Goal: Transaction & Acquisition: Purchase product/service

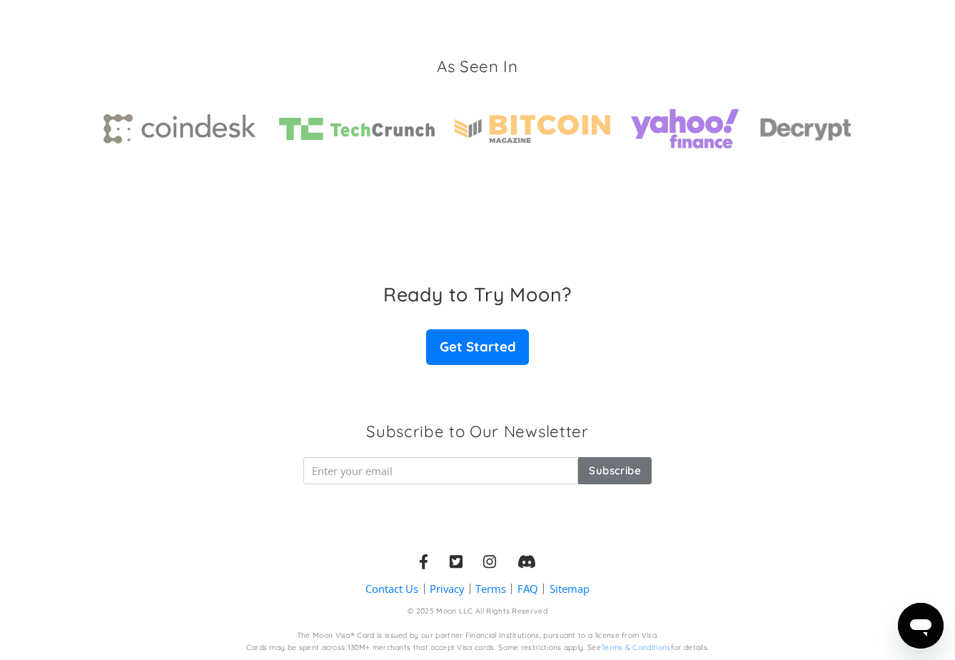
scroll to position [2136, 0]
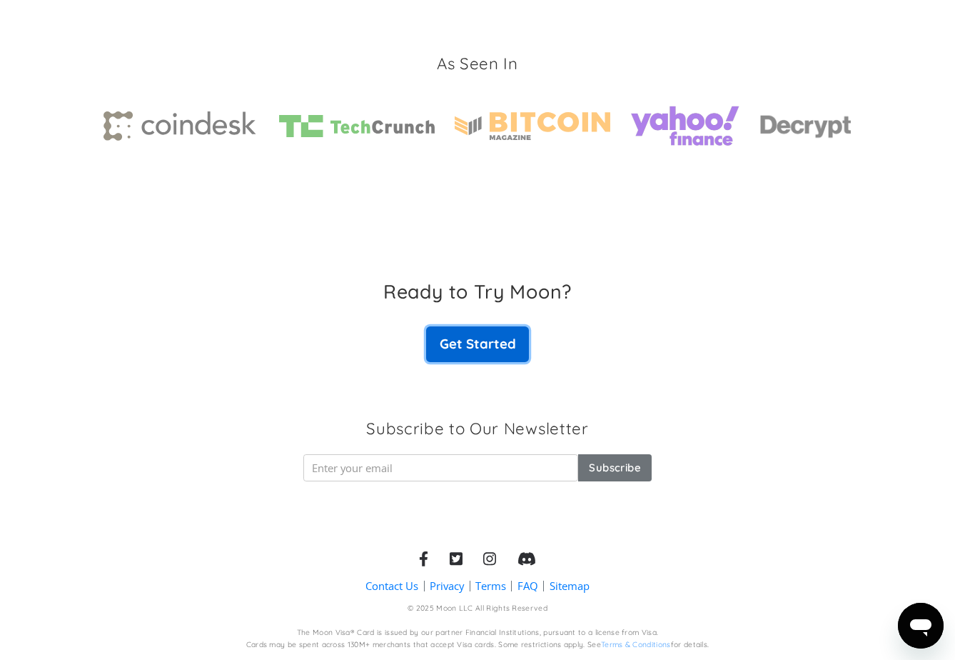
click at [481, 354] on link "Get Started" at bounding box center [477, 344] width 103 height 36
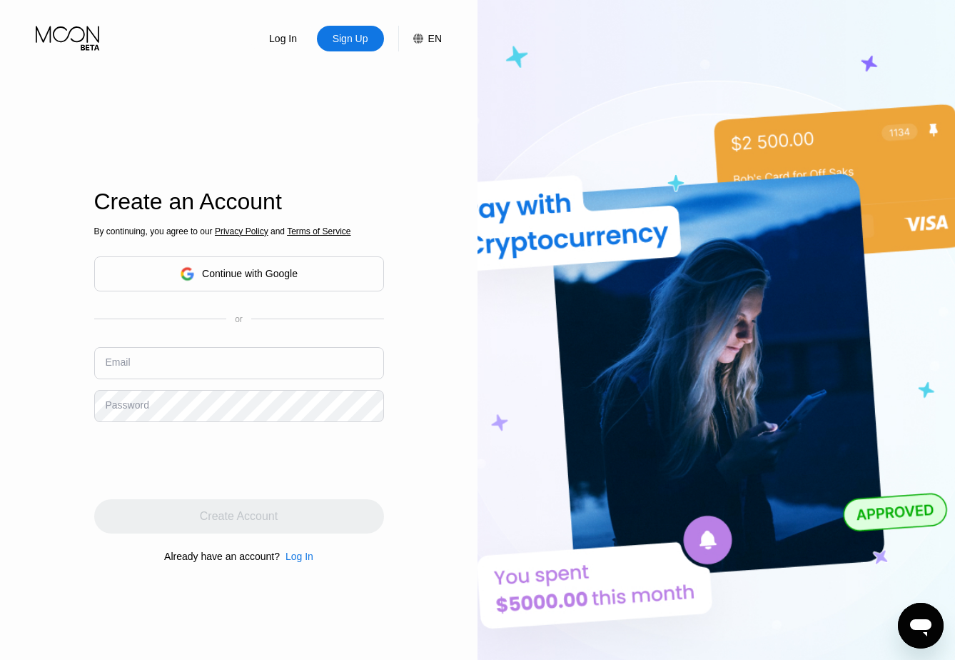
click at [270, 355] on input "text" at bounding box center [239, 363] width 290 height 32
click at [301, 373] on input "text" at bounding box center [239, 363] width 290 height 32
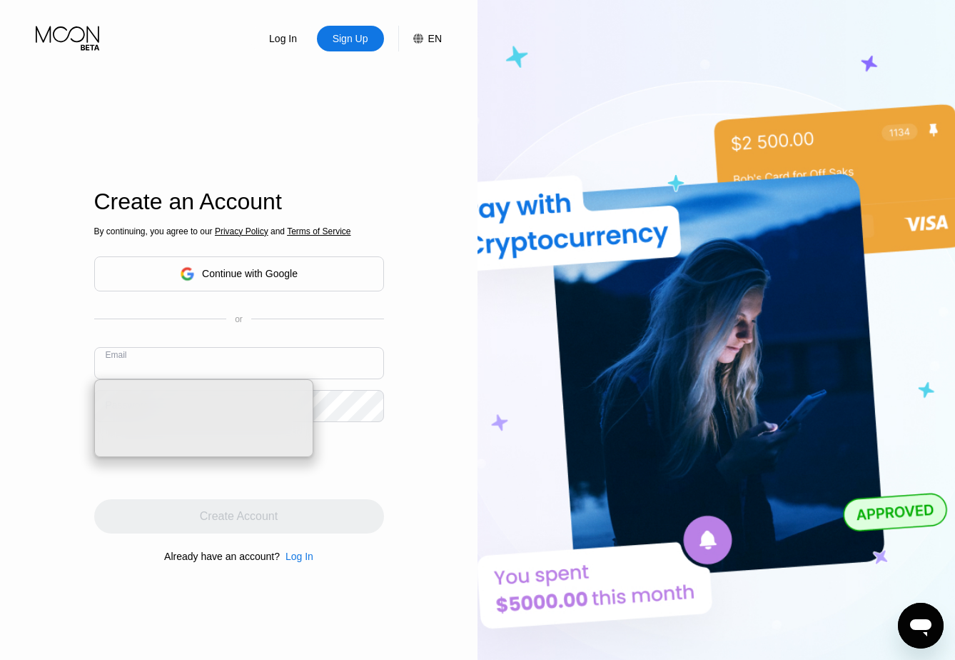
type input "0xCosmo@proton.me"
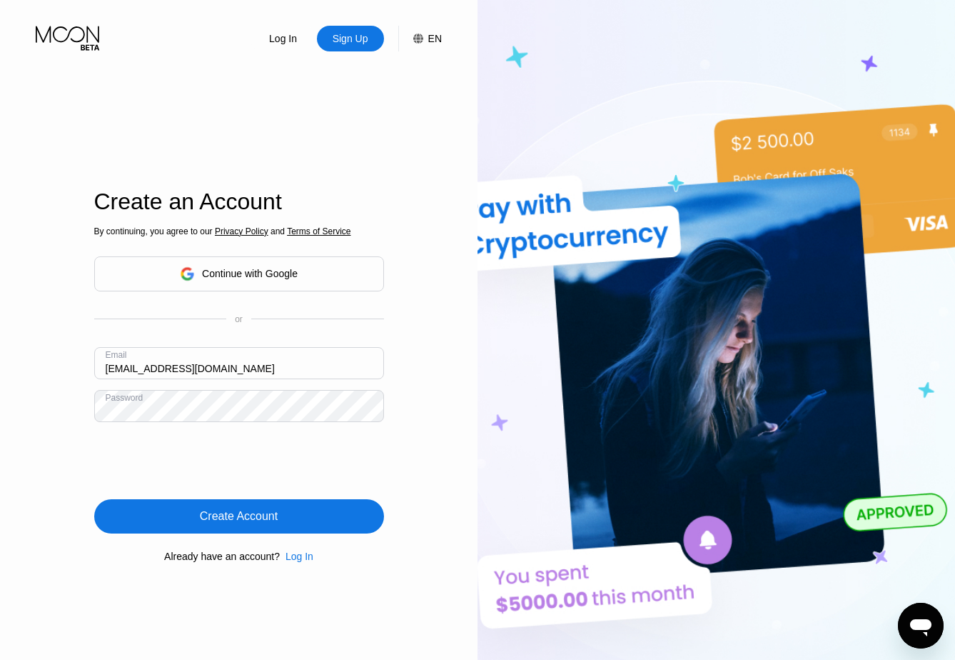
click at [250, 513] on div "Create Account" at bounding box center [239, 516] width 78 height 14
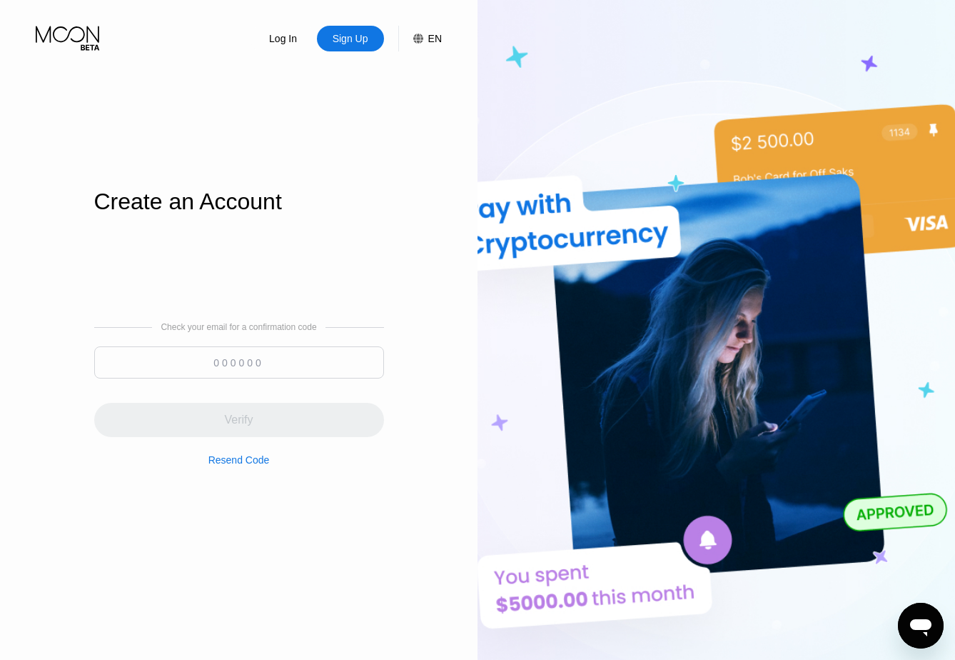
click at [179, 371] on input at bounding box center [239, 362] width 290 height 32
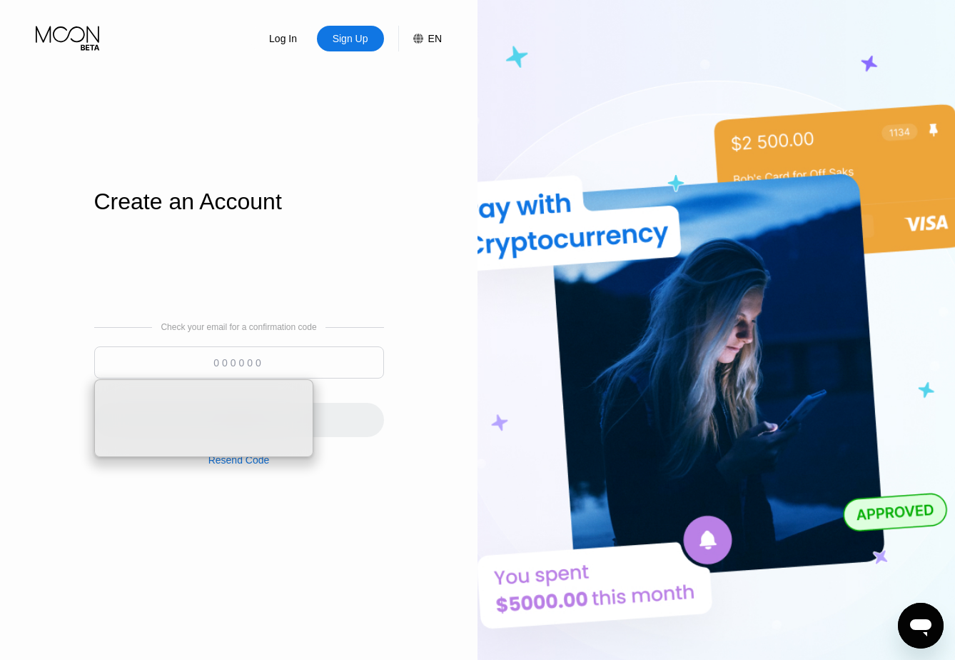
paste input "033291"
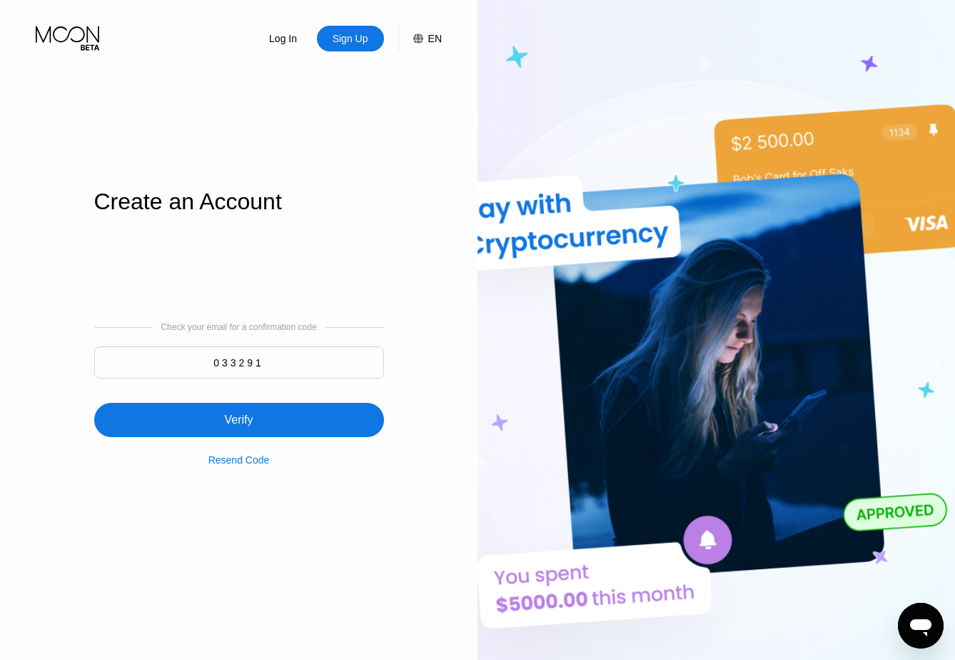
type input "033291"
click at [221, 415] on div "Verify" at bounding box center [239, 420] width 290 height 34
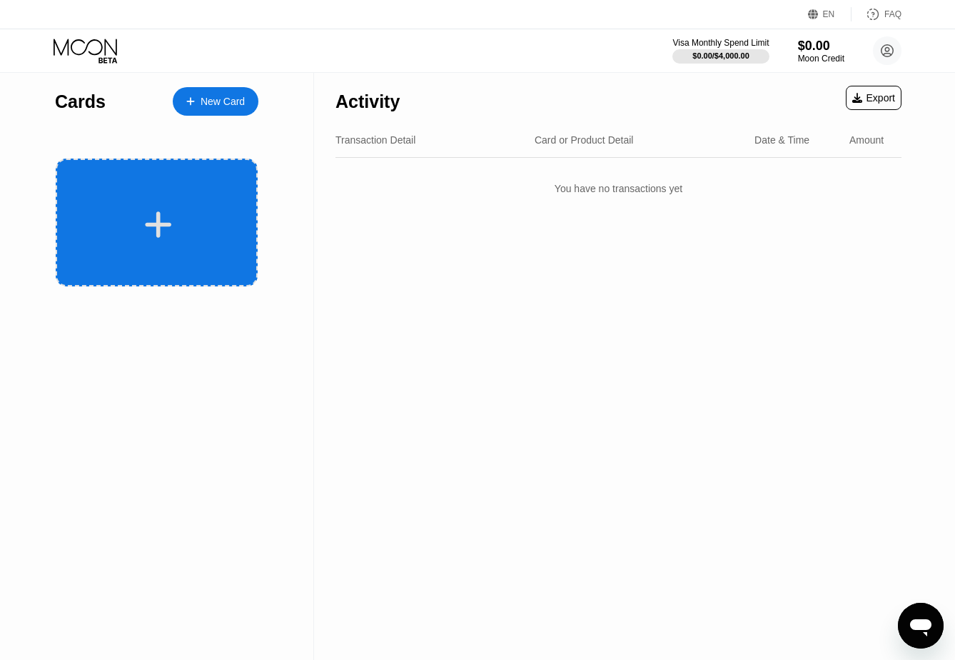
click at [165, 215] on icon at bounding box center [158, 225] width 28 height 32
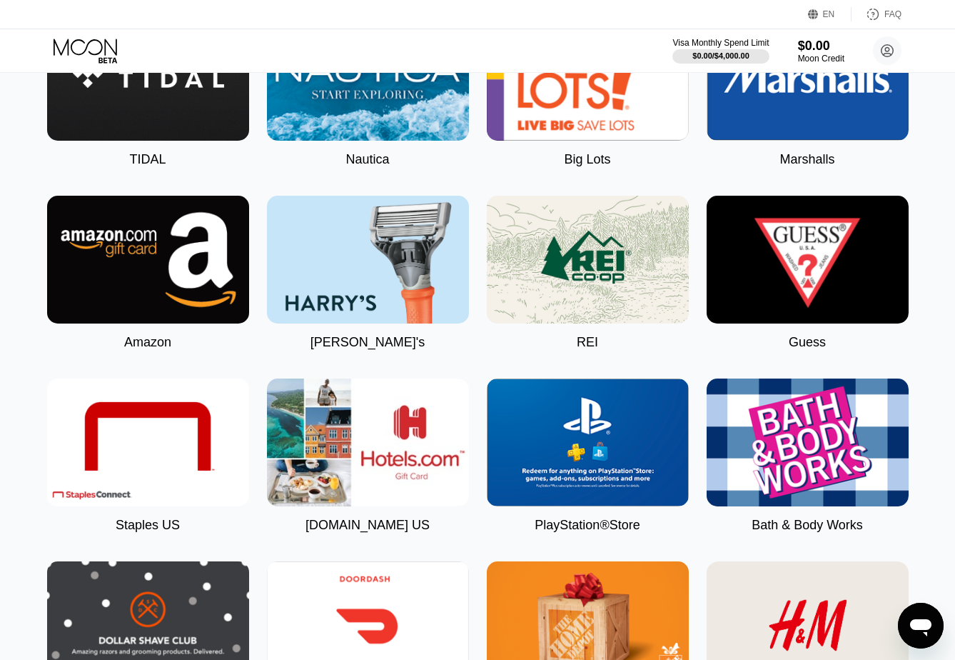
scroll to position [2299, 0]
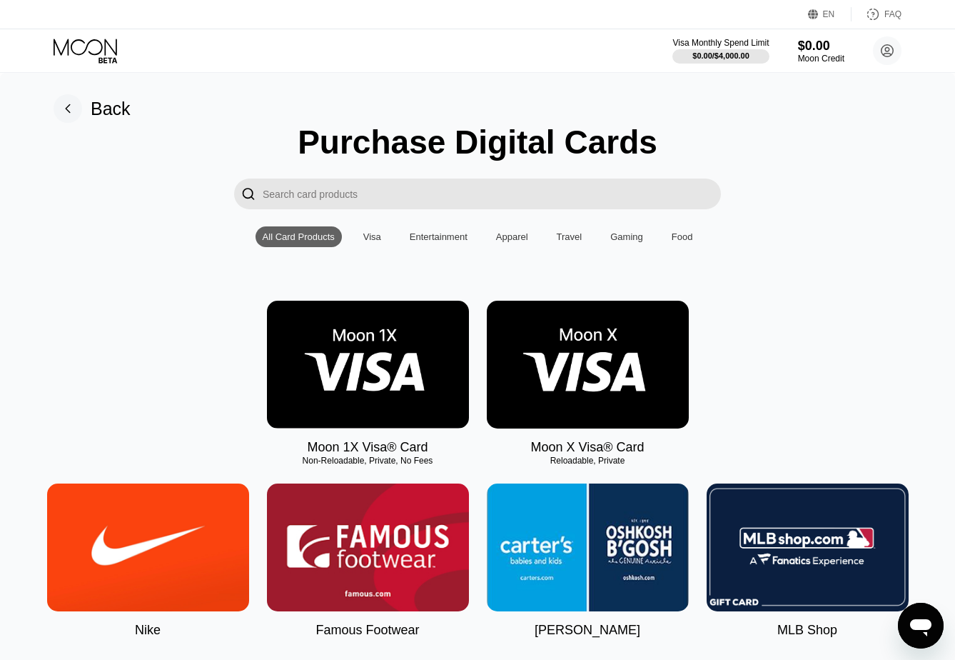
click at [578, 357] on img at bounding box center [588, 365] width 202 height 128
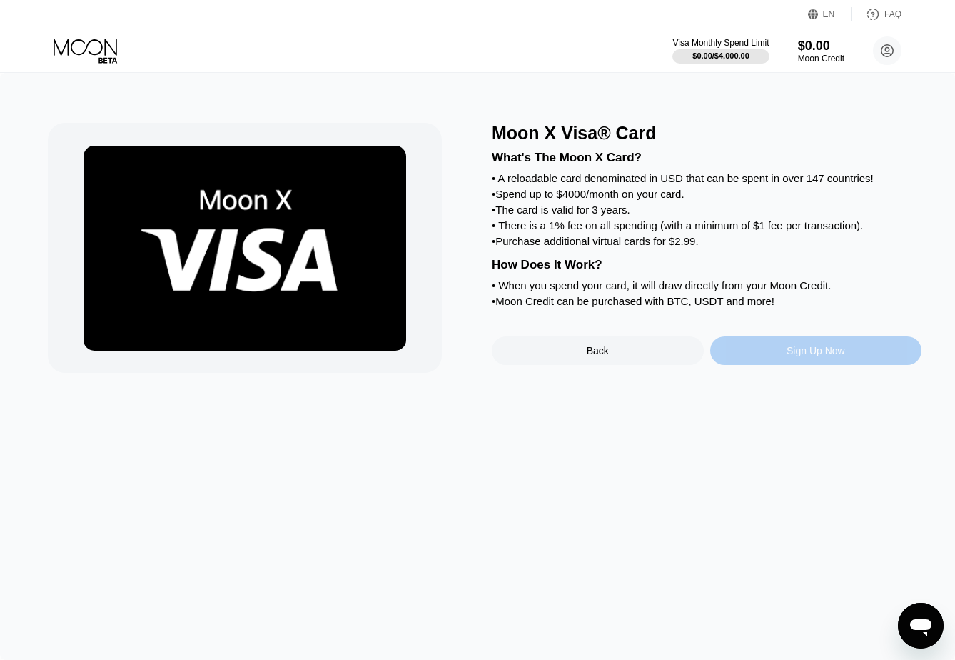
click at [767, 352] on div "Sign Up Now" at bounding box center [817, 350] width 212 height 29
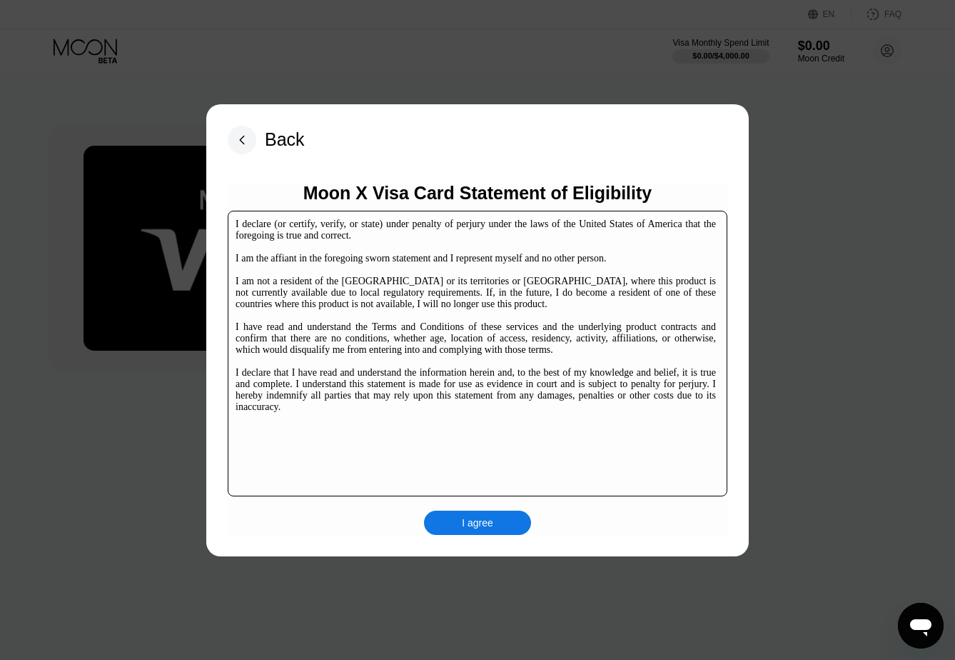
click at [509, 520] on div "I agree" at bounding box center [477, 523] width 107 height 24
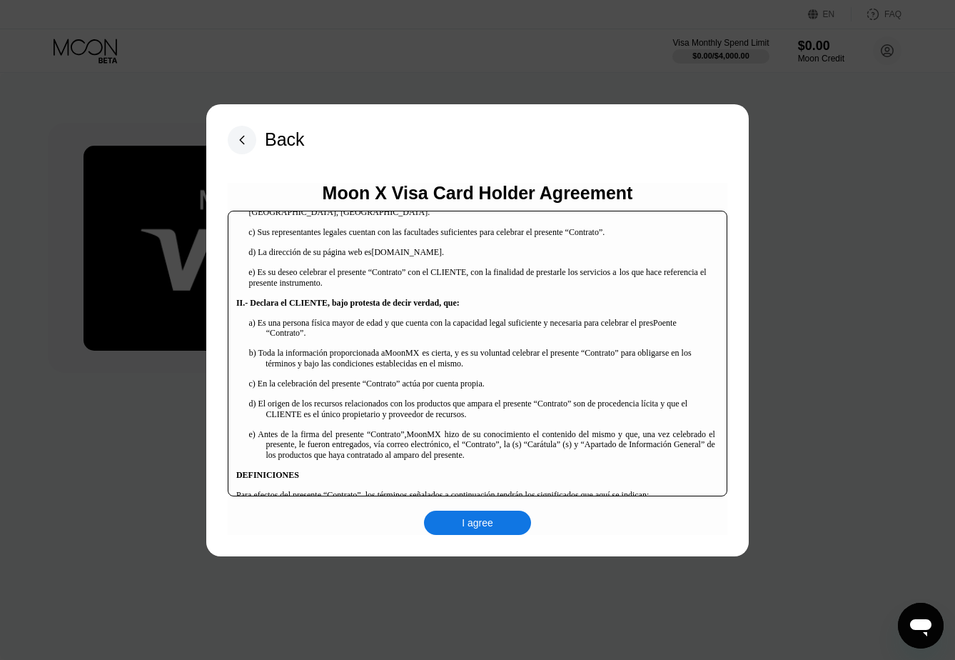
scroll to position [146, 0]
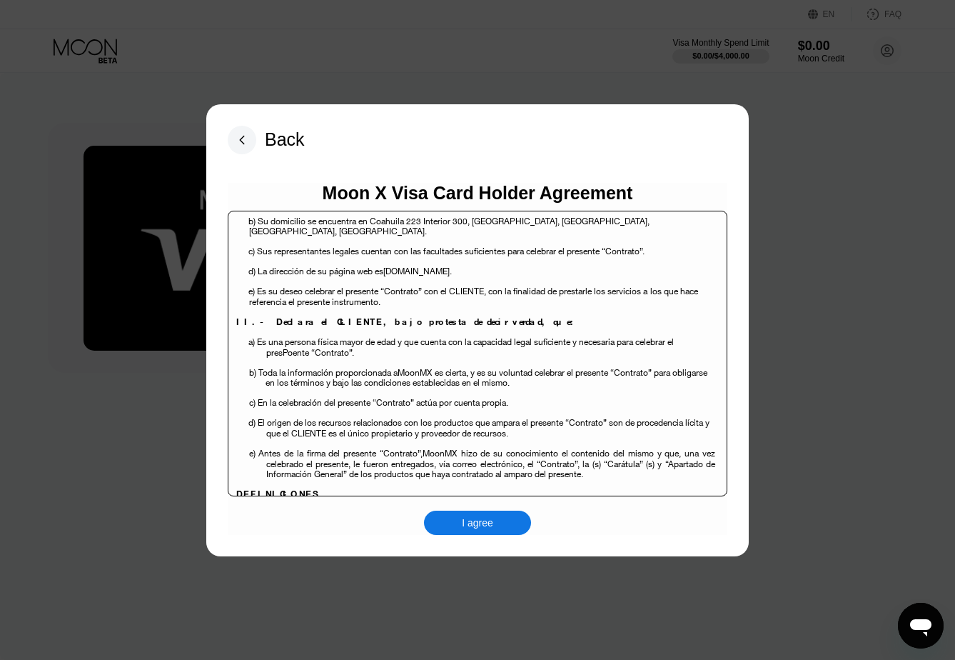
click at [489, 519] on div "I agree" at bounding box center [477, 522] width 31 height 13
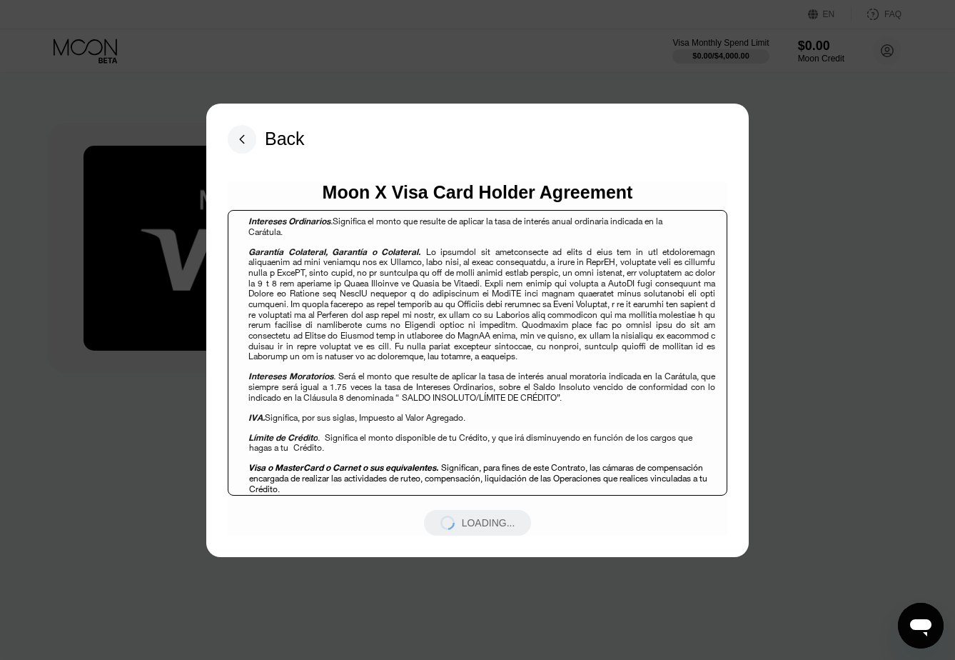
scroll to position [988, 0]
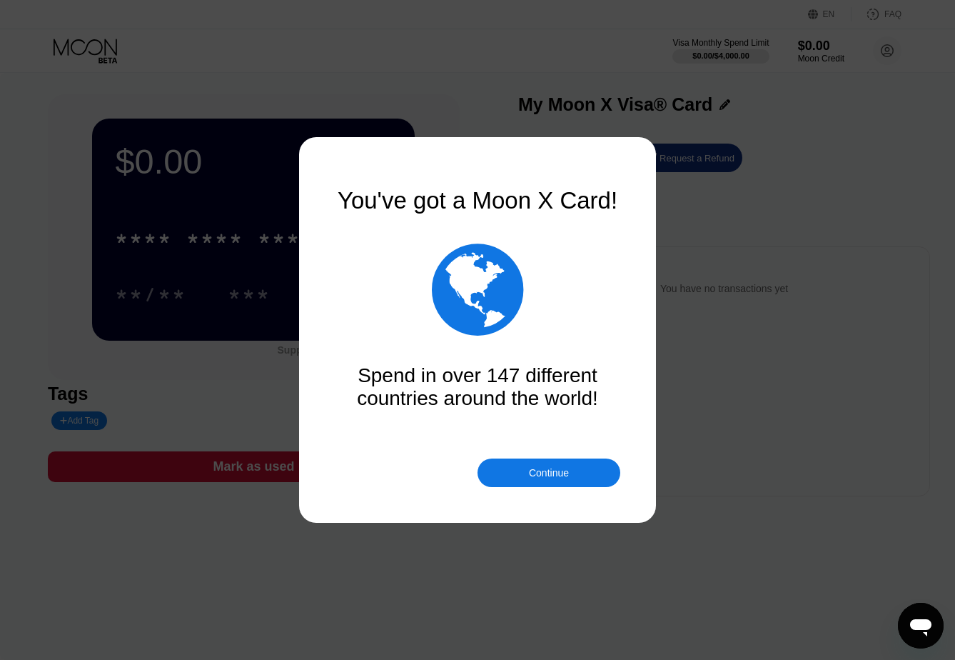
click at [545, 473] on div "Continue" at bounding box center [549, 472] width 40 height 11
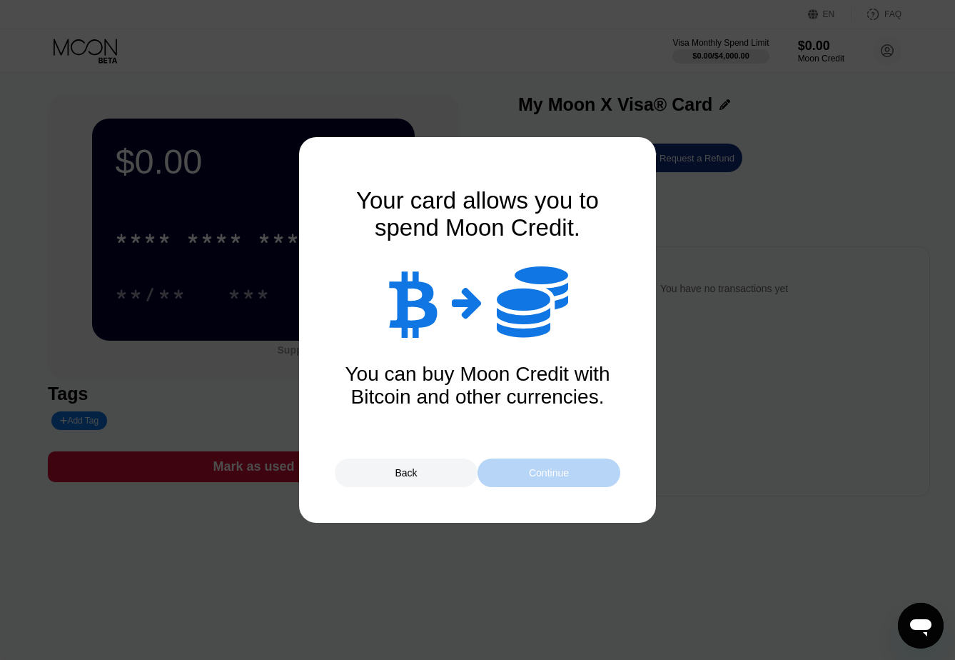
click at [545, 475] on div "Continue" at bounding box center [549, 472] width 40 height 11
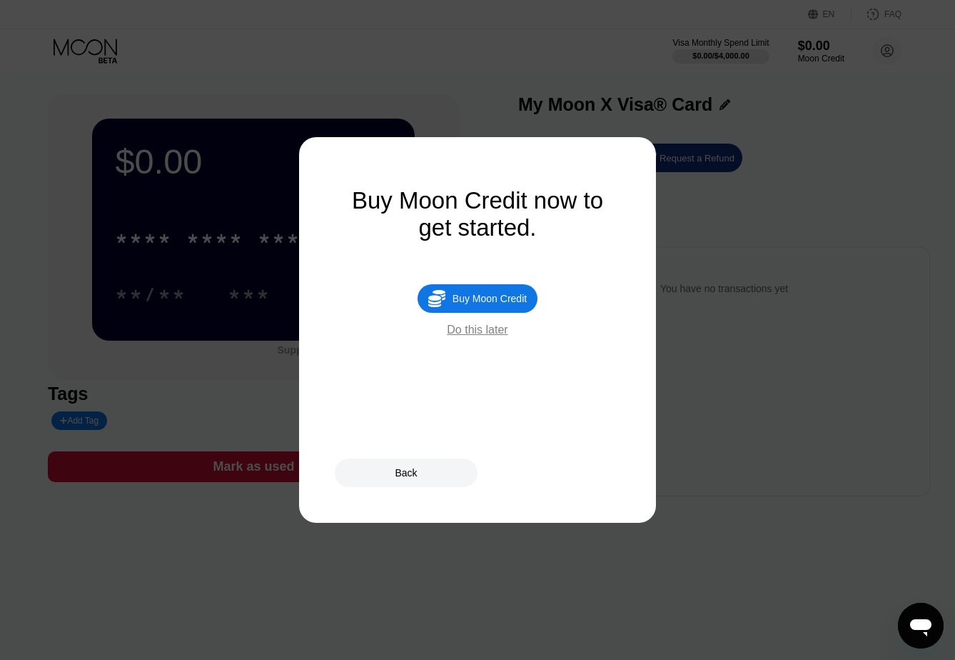
click at [496, 295] on div "Buy Moon Credit" at bounding box center [490, 298] width 74 height 11
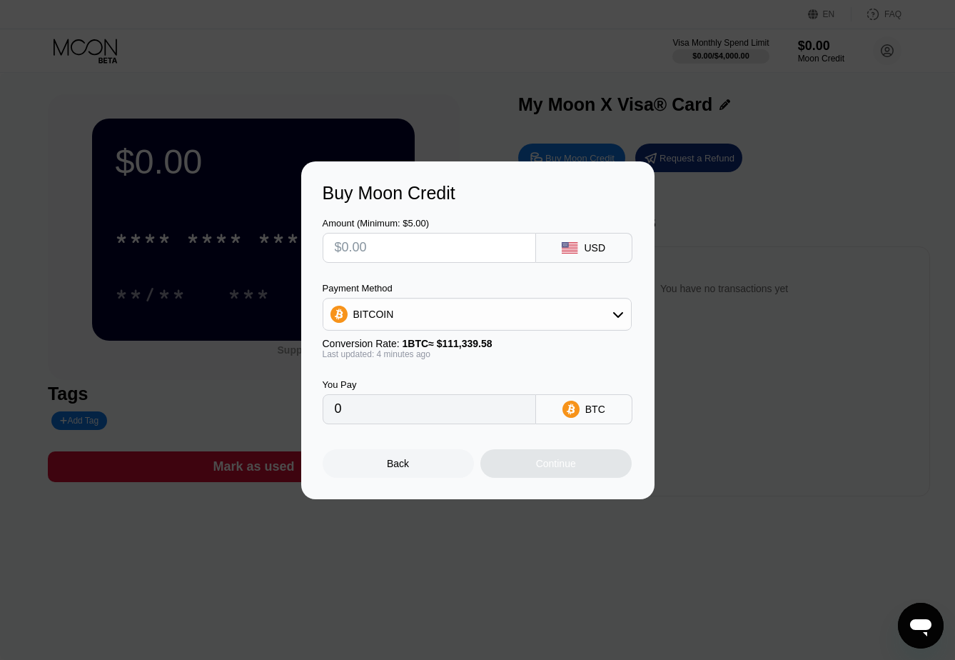
click at [489, 323] on div "BITCOIN" at bounding box center [477, 314] width 308 height 29
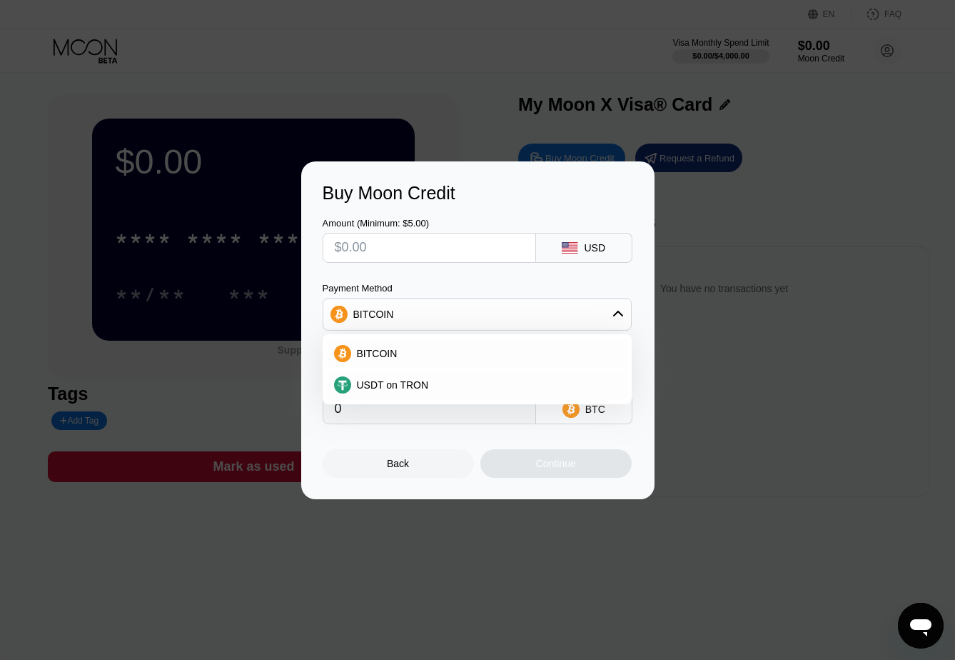
click at [483, 280] on div "Amount (Minimum: $5.00) USD Payment Method BITCOIN BITCOIN USDT on TRON Convers…" at bounding box center [478, 314] width 311 height 221
click at [401, 466] on div "Back" at bounding box center [398, 463] width 22 height 11
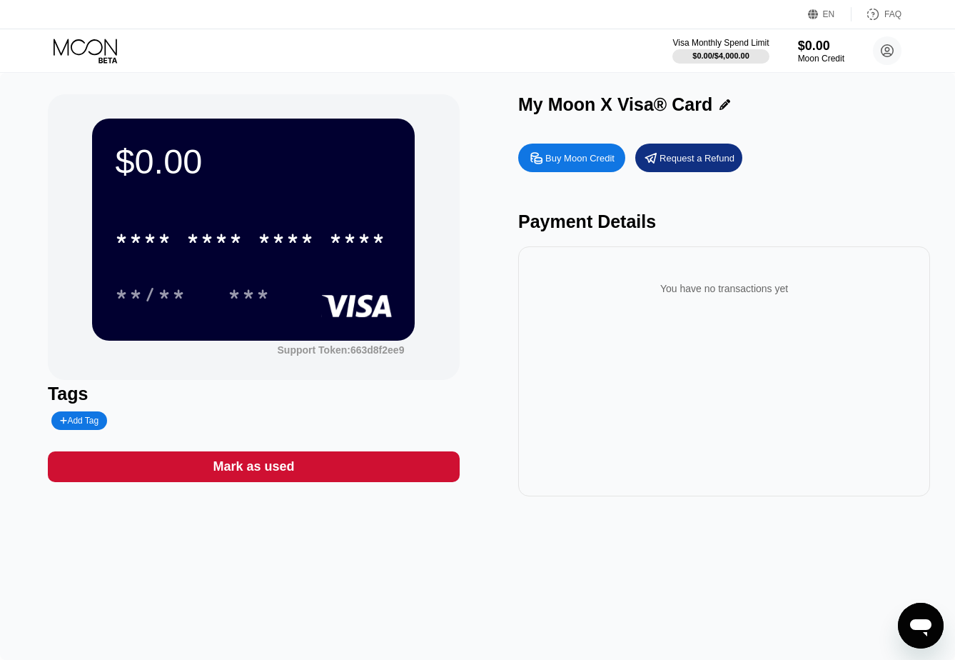
click at [669, 157] on div "Request a Refund" at bounding box center [697, 158] width 75 height 12
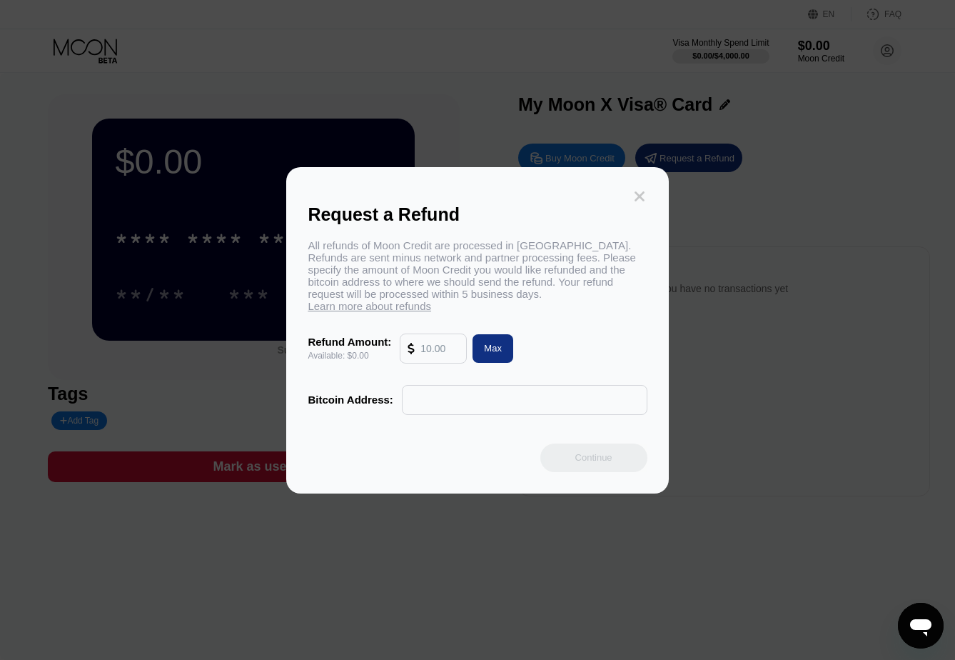
click at [640, 201] on icon at bounding box center [640, 196] width 10 height 10
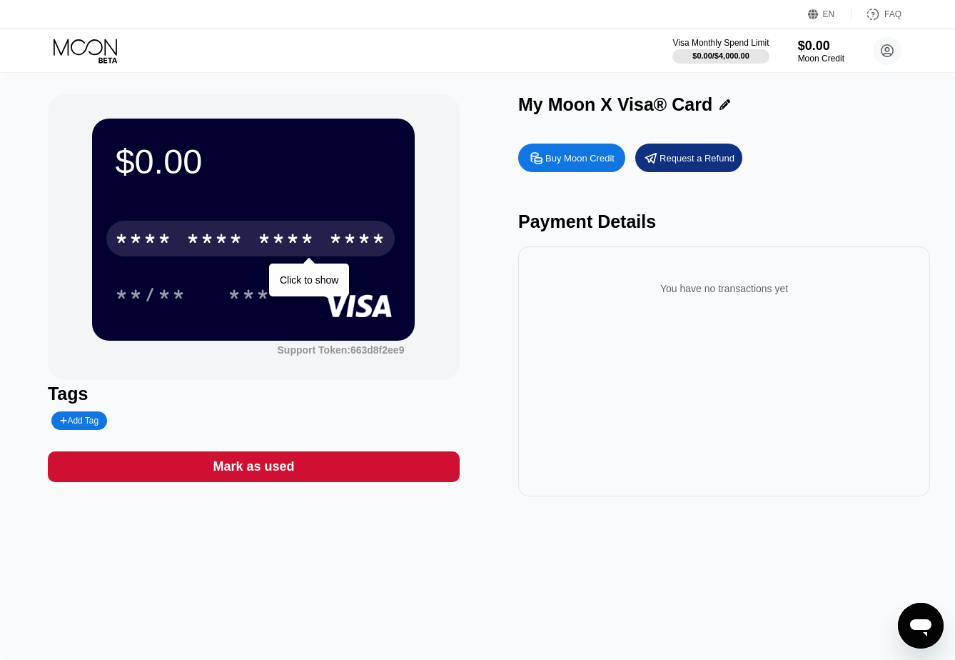
click at [219, 237] on div "* * * *" at bounding box center [214, 240] width 57 height 23
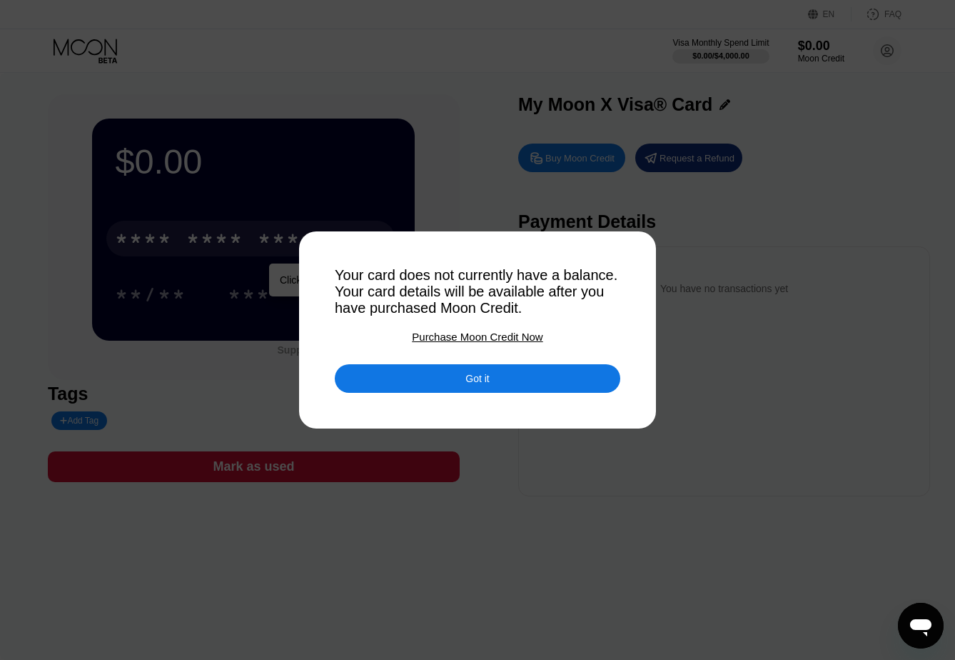
click at [436, 384] on div "Got it" at bounding box center [478, 378] width 286 height 29
